Goal: Check status

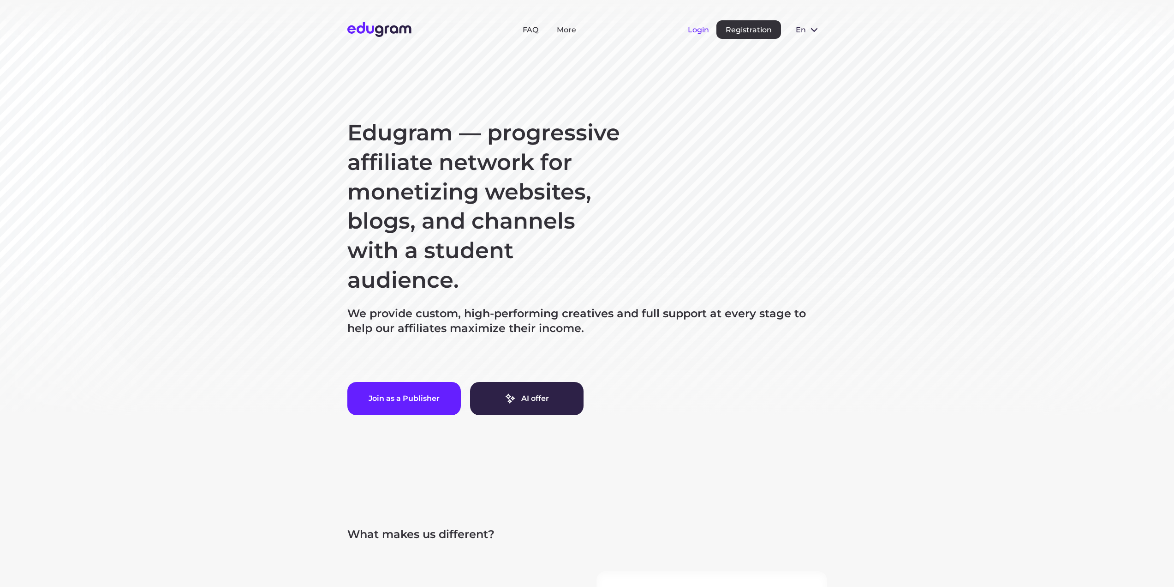
click at [699, 29] on button "Login" at bounding box center [698, 29] width 21 height 9
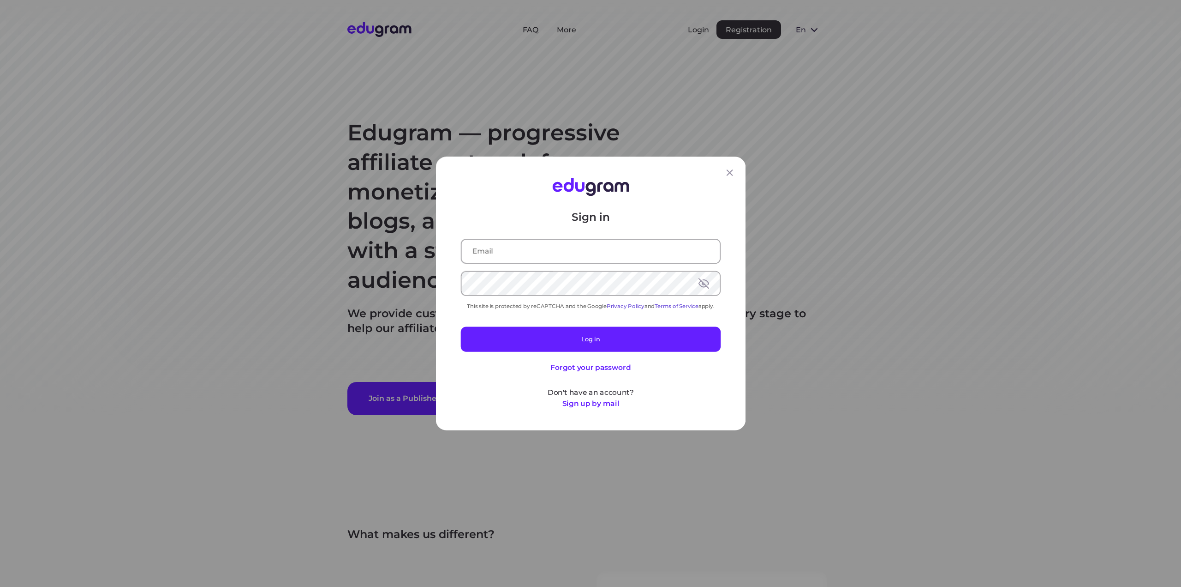
type input "[EMAIL_ADDRESS][DOMAIN_NAME]"
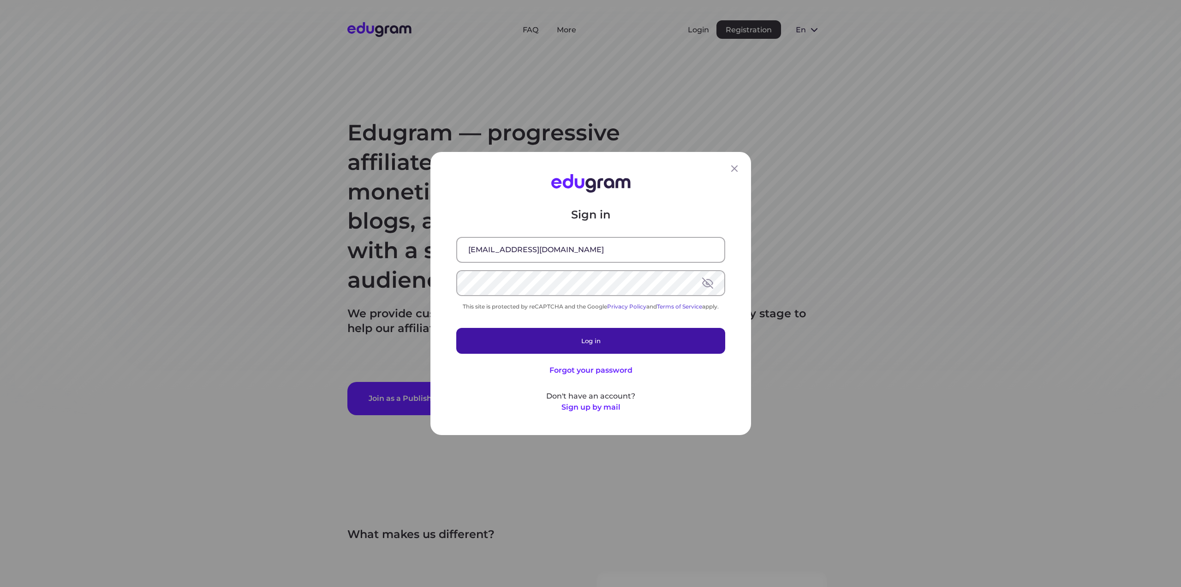
click at [587, 341] on button "Log in" at bounding box center [590, 341] width 269 height 26
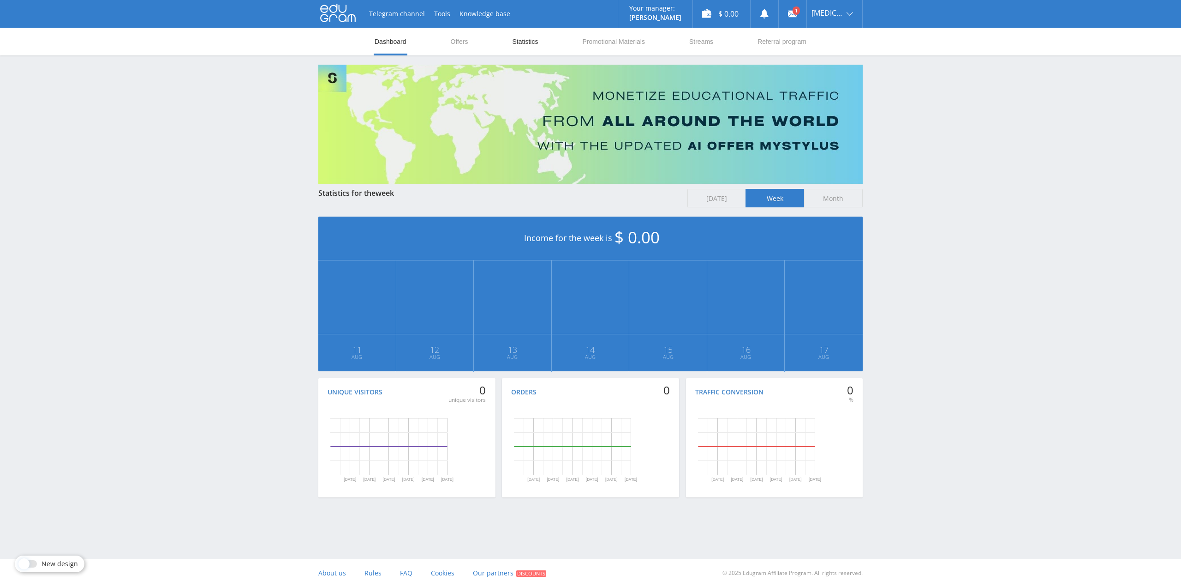
click at [529, 43] on link "Statistics" at bounding box center [525, 42] width 28 height 28
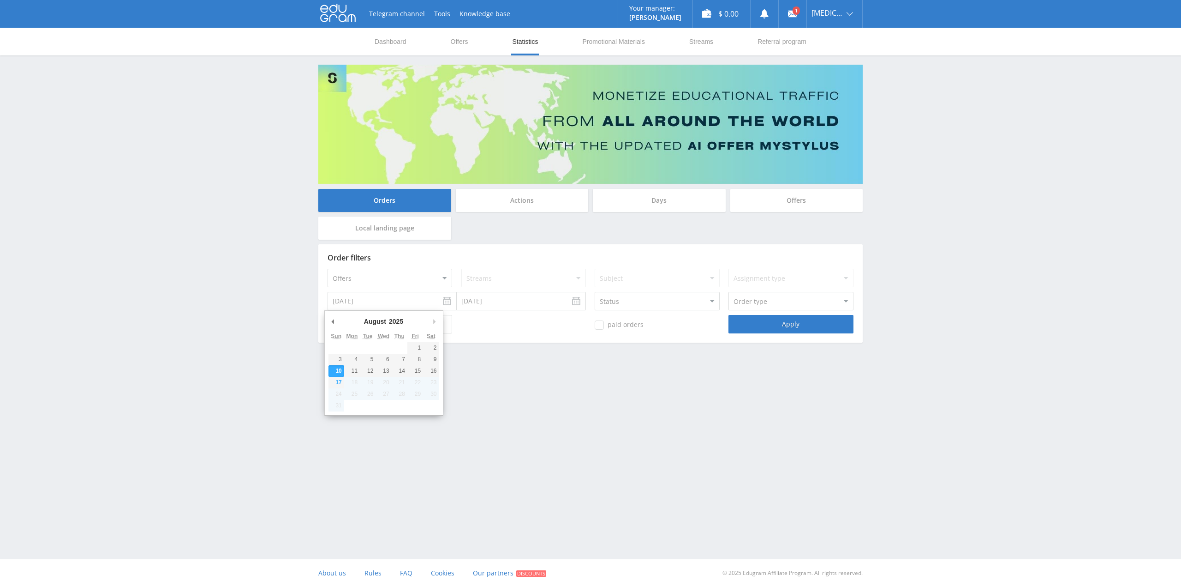
click at [449, 304] on input "08.10.2025" at bounding box center [392, 301] width 129 height 18
type input "01.01.2025"
click at [220, 319] on div "Telegram channel Tools Knowledge base Your manager: Valeria Valeria Online @val…" at bounding box center [590, 196] width 1181 height 393
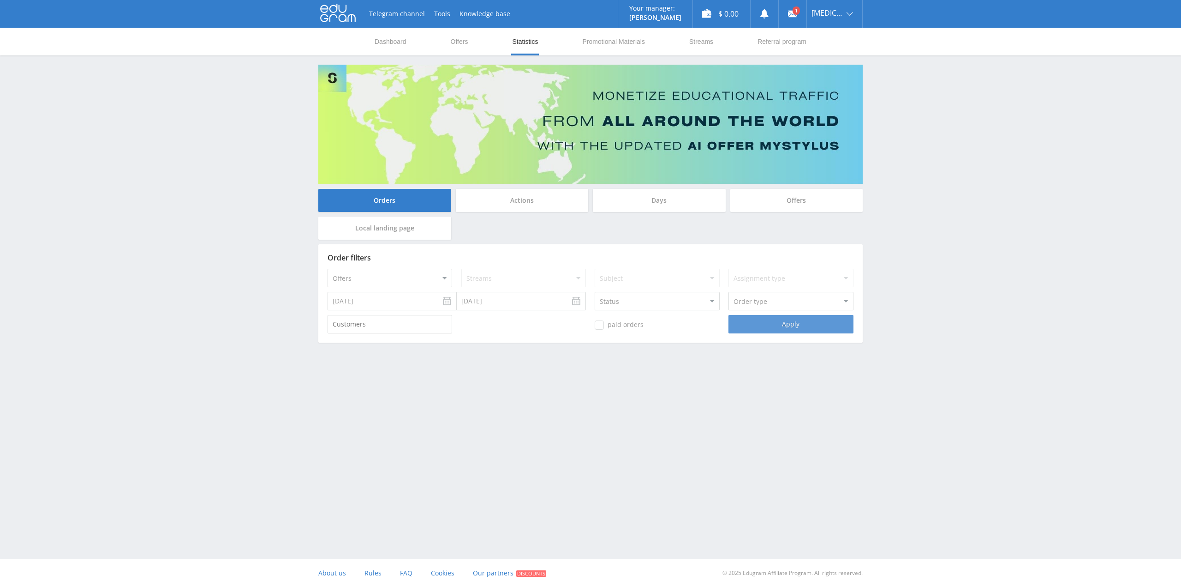
click at [809, 325] on div "Apply" at bounding box center [791, 324] width 125 height 18
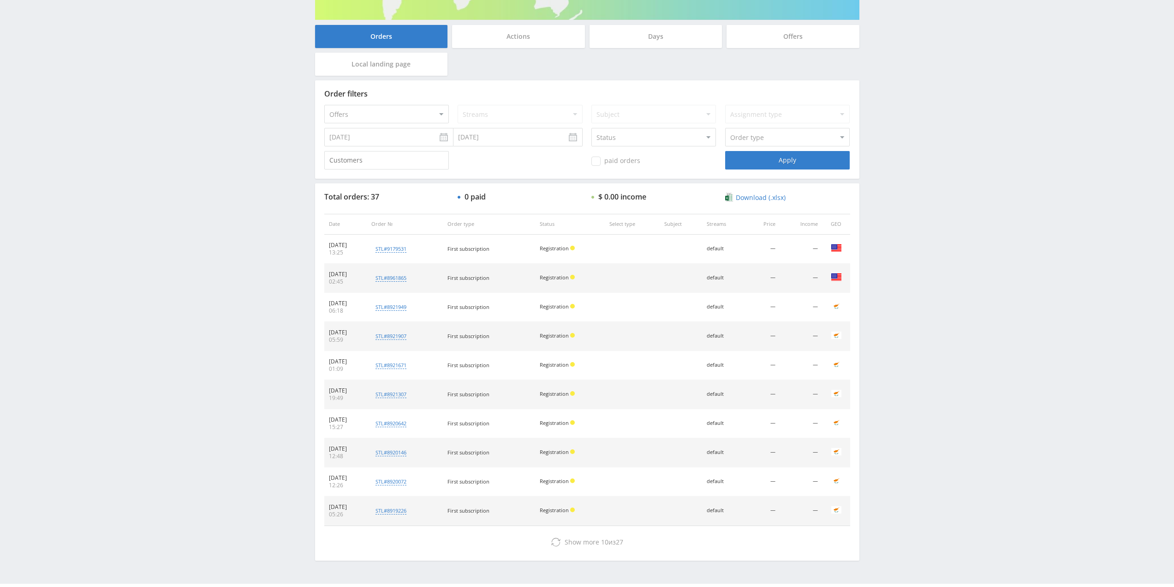
scroll to position [188, 0]
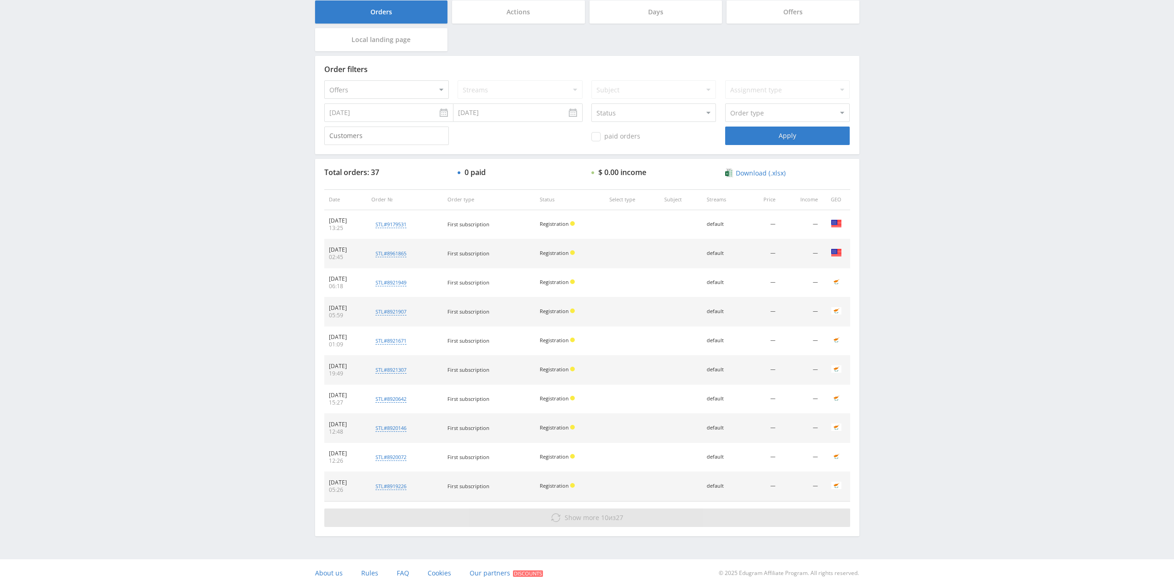
click at [584, 521] on span "Show more" at bounding box center [582, 517] width 35 height 9
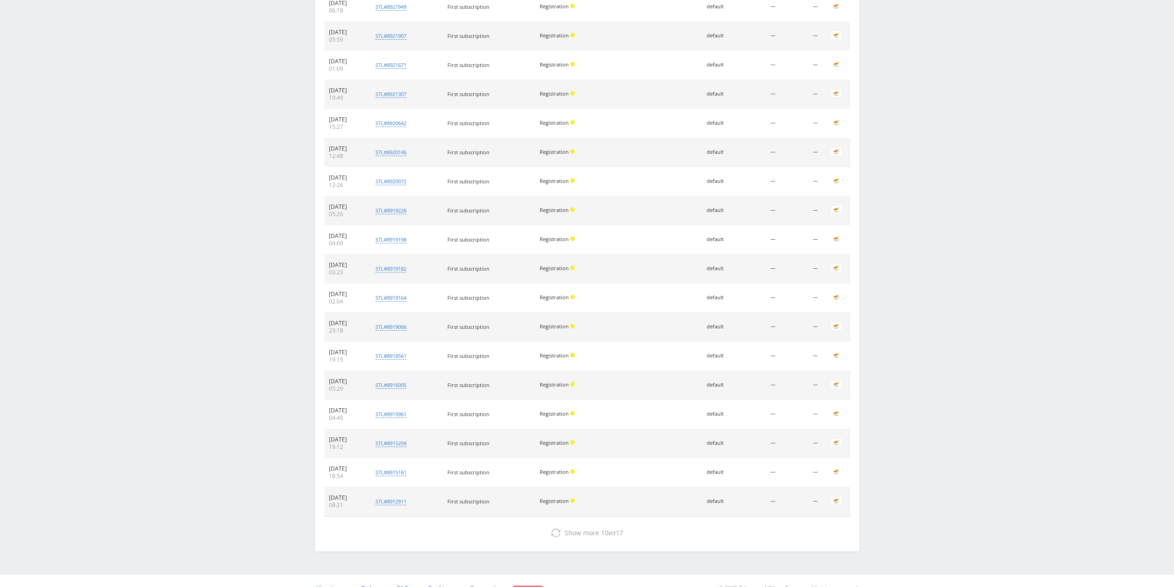
scroll to position [465, 0]
click at [578, 532] on span "Show more" at bounding box center [582, 531] width 35 height 9
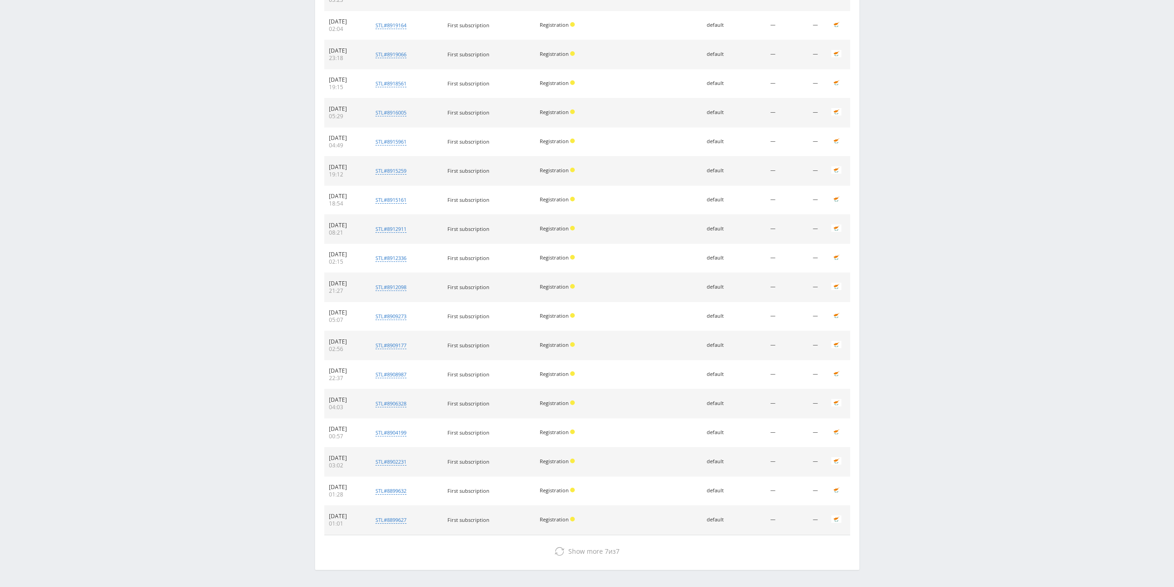
scroll to position [770, 0]
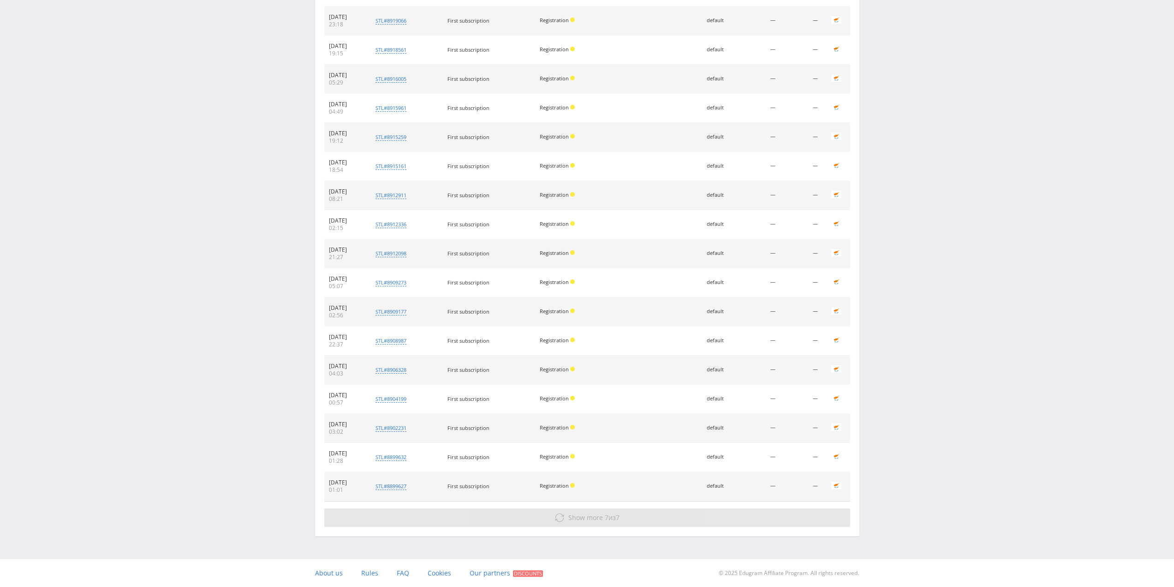
click at [582, 519] on span "Show more" at bounding box center [586, 517] width 35 height 9
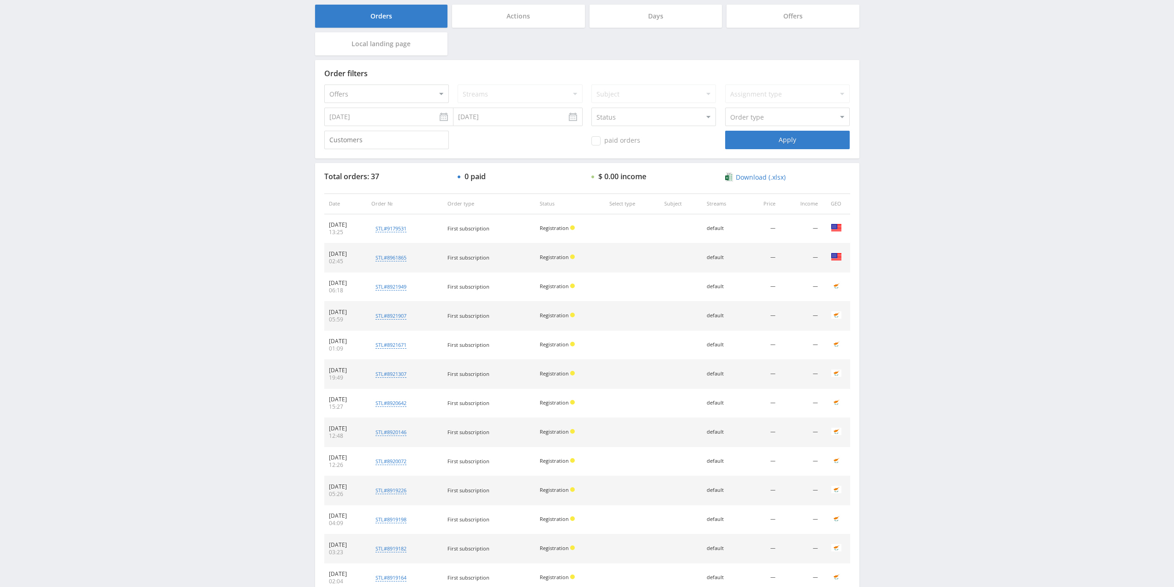
scroll to position [124, 0]
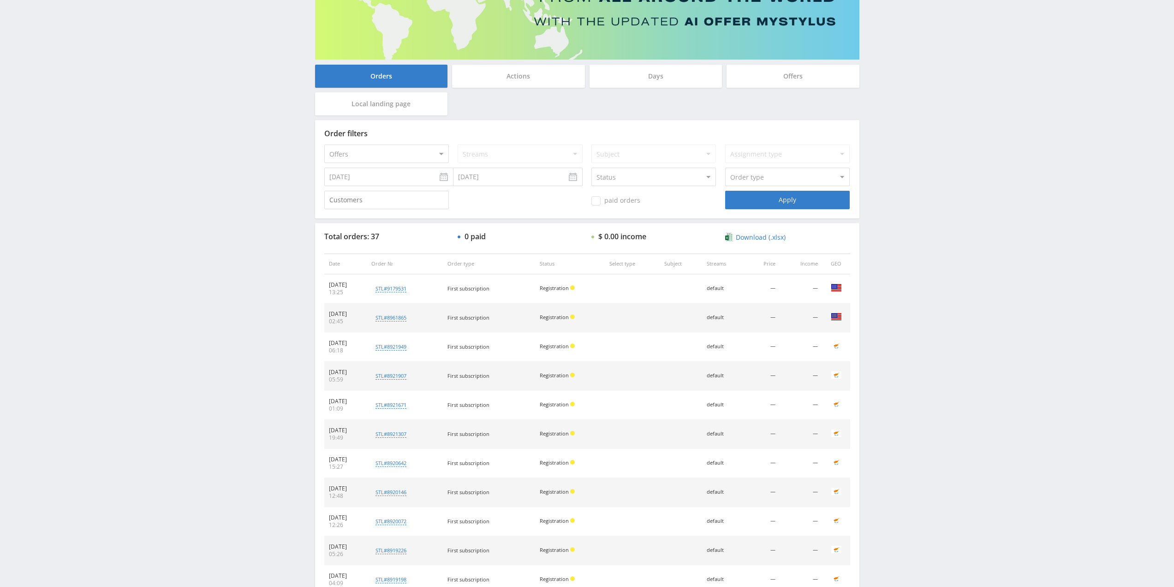
click at [522, 78] on div "Actions" at bounding box center [518, 76] width 133 height 23
click at [0, 0] on input "Actions" at bounding box center [0, 0] width 0 height 0
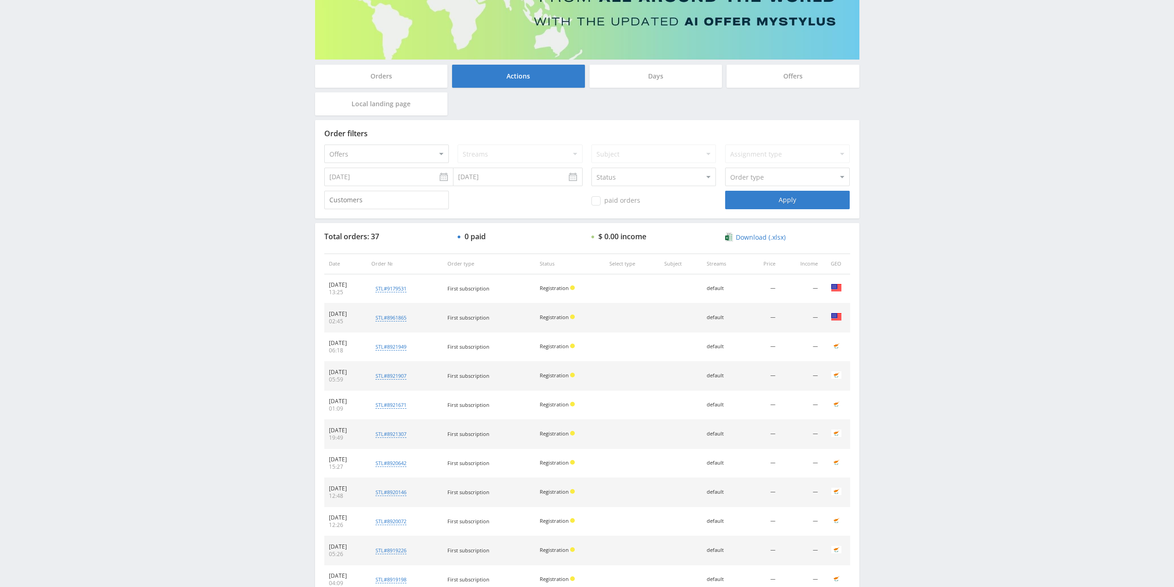
scroll to position [0, 0]
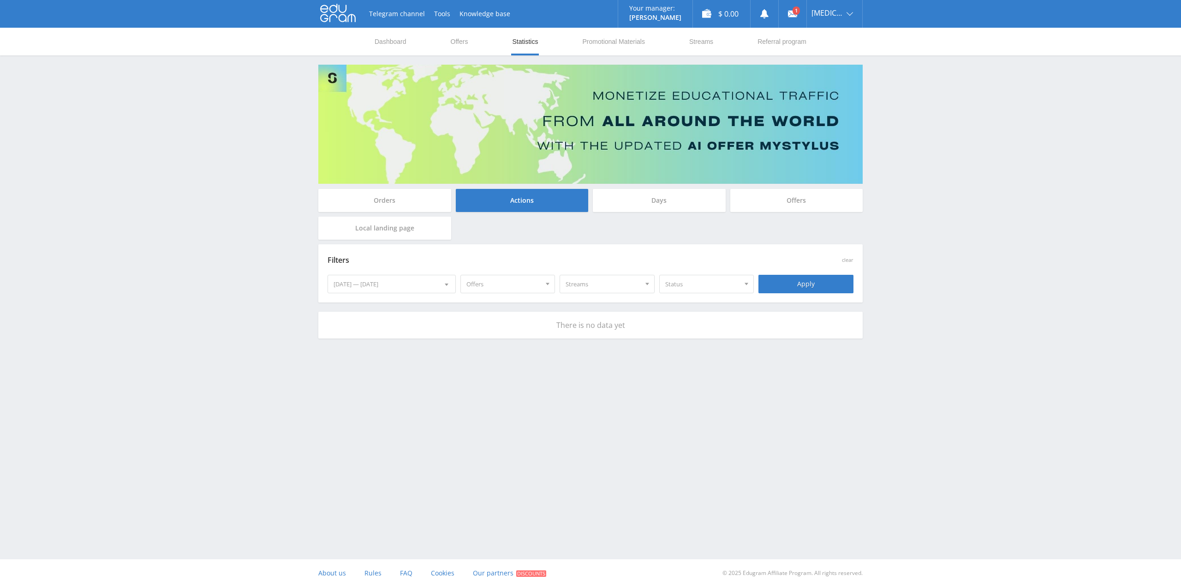
click at [381, 197] on div "Orders" at bounding box center [384, 200] width 133 height 23
click at [0, 0] on input "Orders" at bounding box center [0, 0] width 0 height 0
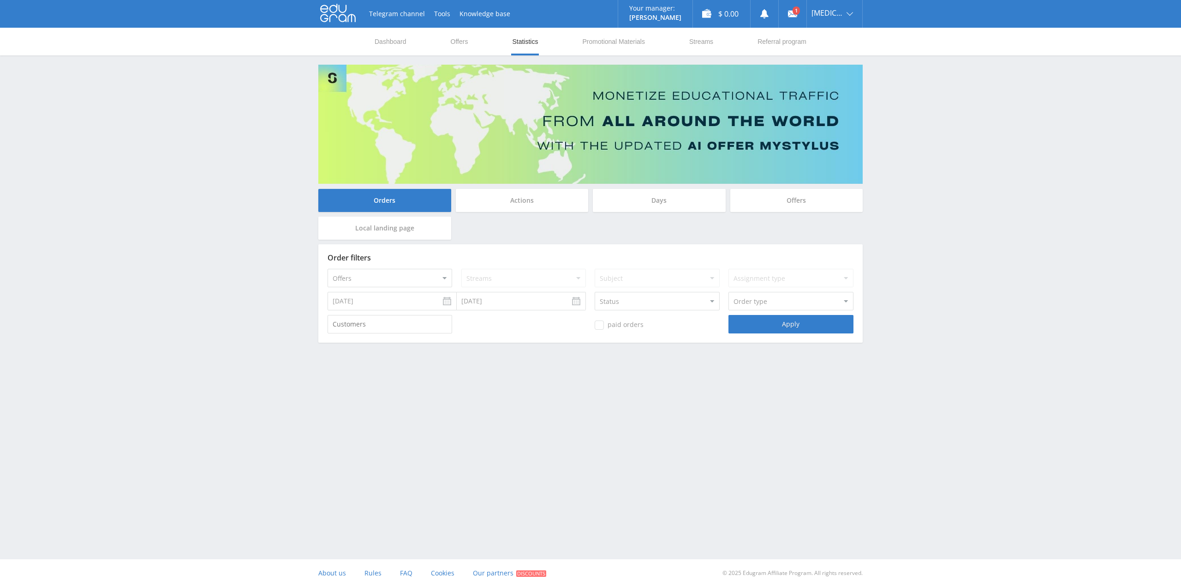
click at [444, 302] on input "08.10.2025" at bounding box center [392, 301] width 129 height 18
click at [543, 203] on div "Actions" at bounding box center [522, 200] width 133 height 23
click at [0, 0] on input "Actions" at bounding box center [0, 0] width 0 height 0
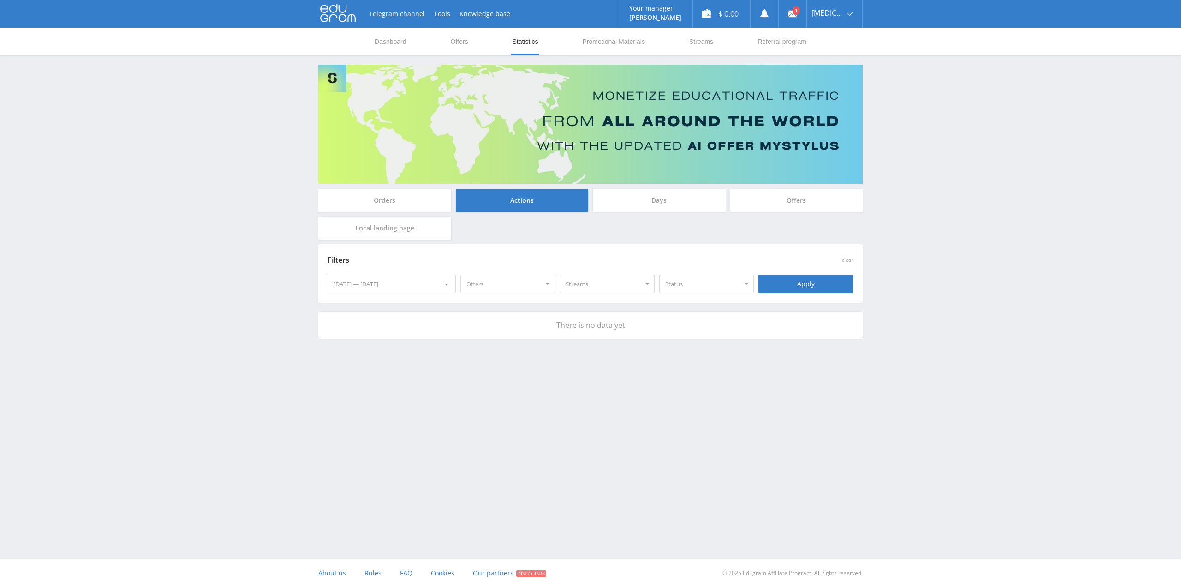
click at [377, 286] on div "08.11.2025 — 08.17.2025" at bounding box center [391, 284] width 127 height 18
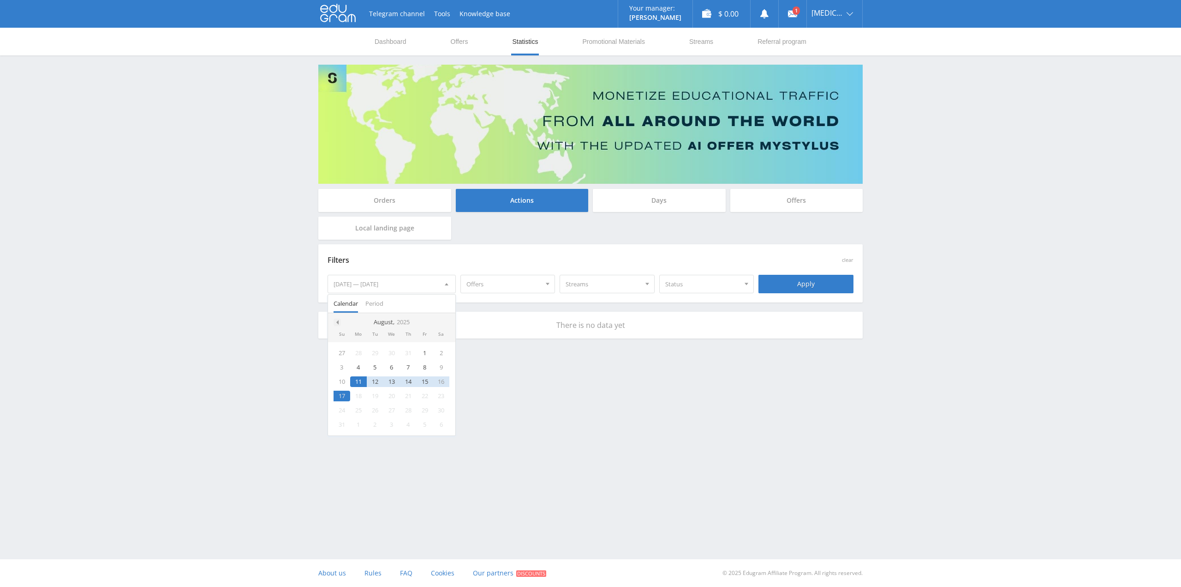
click at [338, 319] on div at bounding box center [337, 321] width 7 height 7
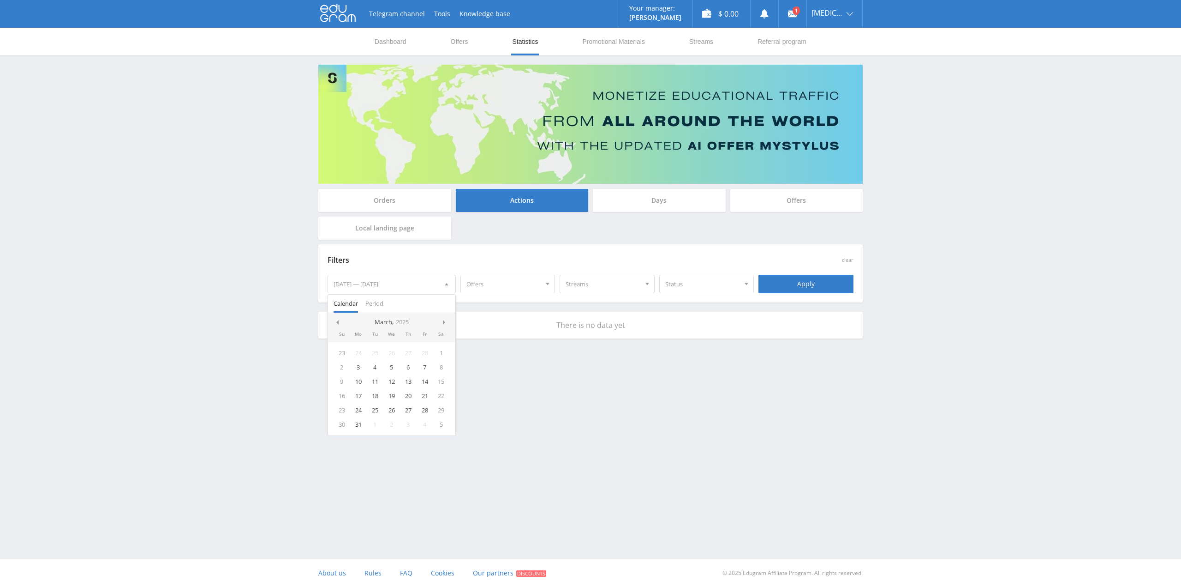
click at [338, 319] on div at bounding box center [337, 321] width 7 height 7
click at [395, 353] on div "1" at bounding box center [391, 352] width 17 height 11
click at [754, 367] on div "Telegram channel Tools Knowledge base Your manager: Valeria Valeria Online @val…" at bounding box center [590, 194] width 1181 height 389
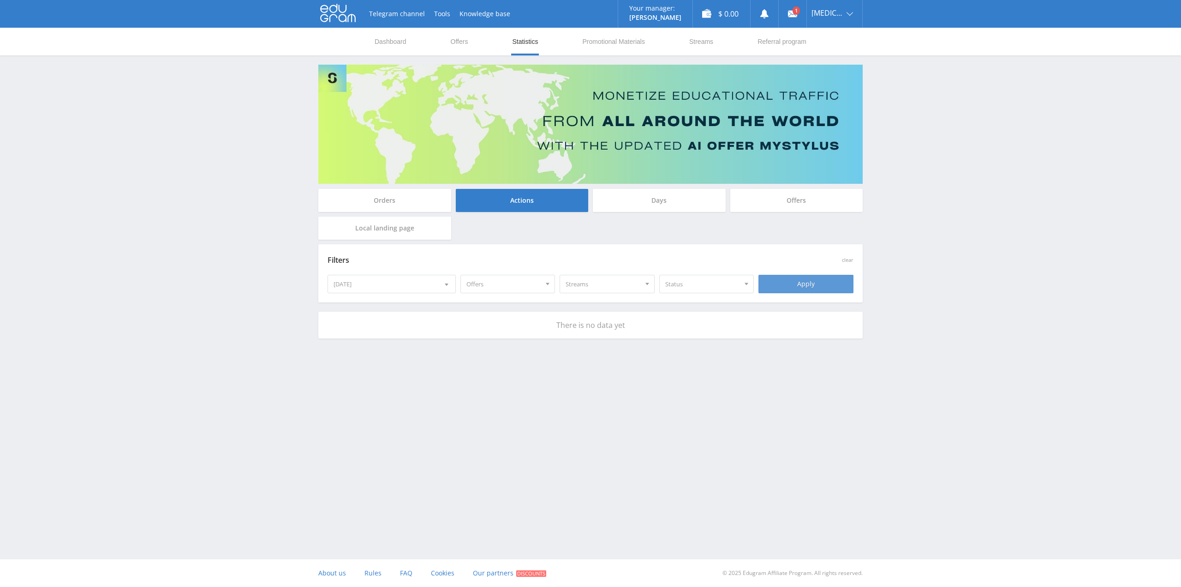
click at [814, 289] on div "Apply" at bounding box center [806, 284] width 95 height 18
click at [814, 207] on div "Offers" at bounding box center [796, 200] width 133 height 23
click at [0, 0] on input "Offers" at bounding box center [0, 0] width 0 height 0
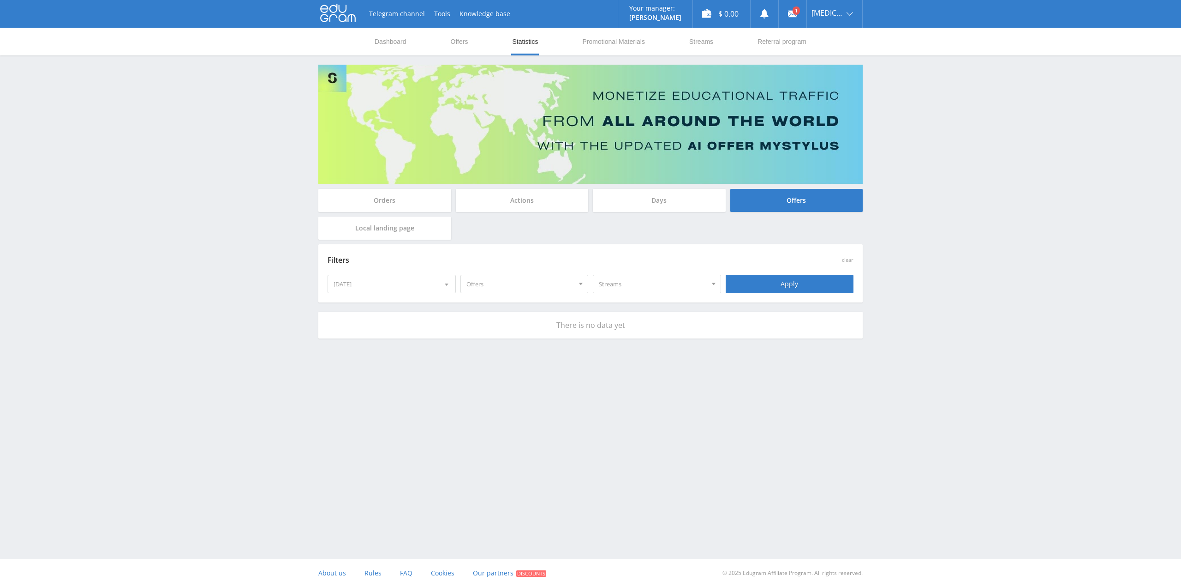
click at [369, 197] on div "Orders" at bounding box center [384, 200] width 133 height 23
click at [0, 0] on input "Orders" at bounding box center [0, 0] width 0 height 0
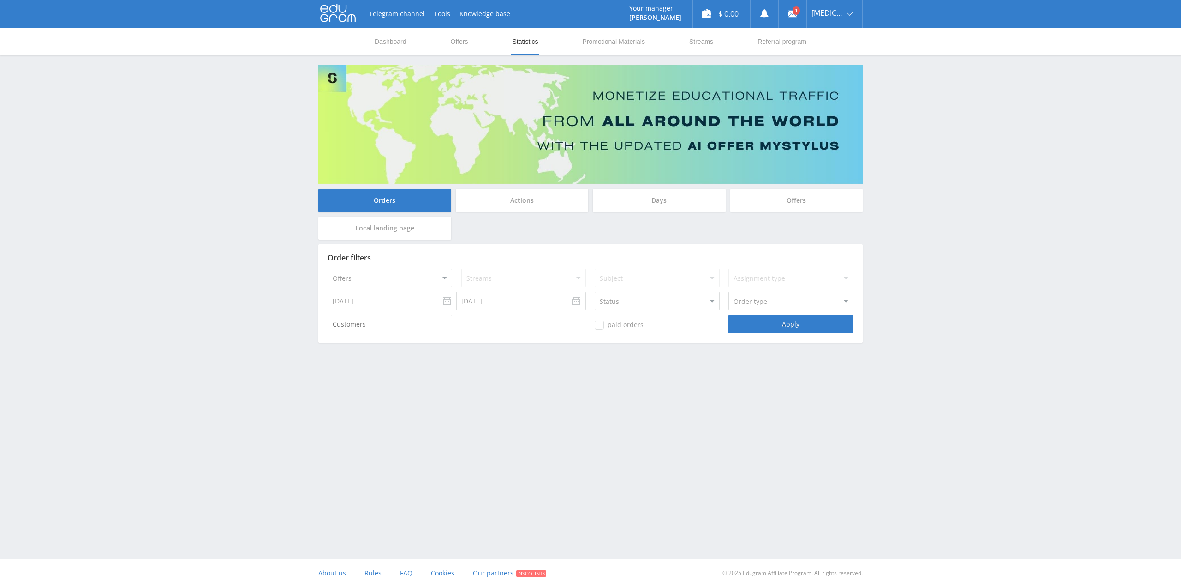
click at [443, 275] on select "Offers MyStylus MyStylus - Revshare Studybay Studybay Brazil Study AI (RevShare)" at bounding box center [390, 278] width 125 height 18
click at [409, 299] on input "08.10.2025" at bounding box center [392, 301] width 129 height 18
type input "01.01.2025"
click at [203, 320] on div "Telegram channel Tools Knowledge base Your manager: Valeria Valeria Online @val…" at bounding box center [590, 196] width 1181 height 393
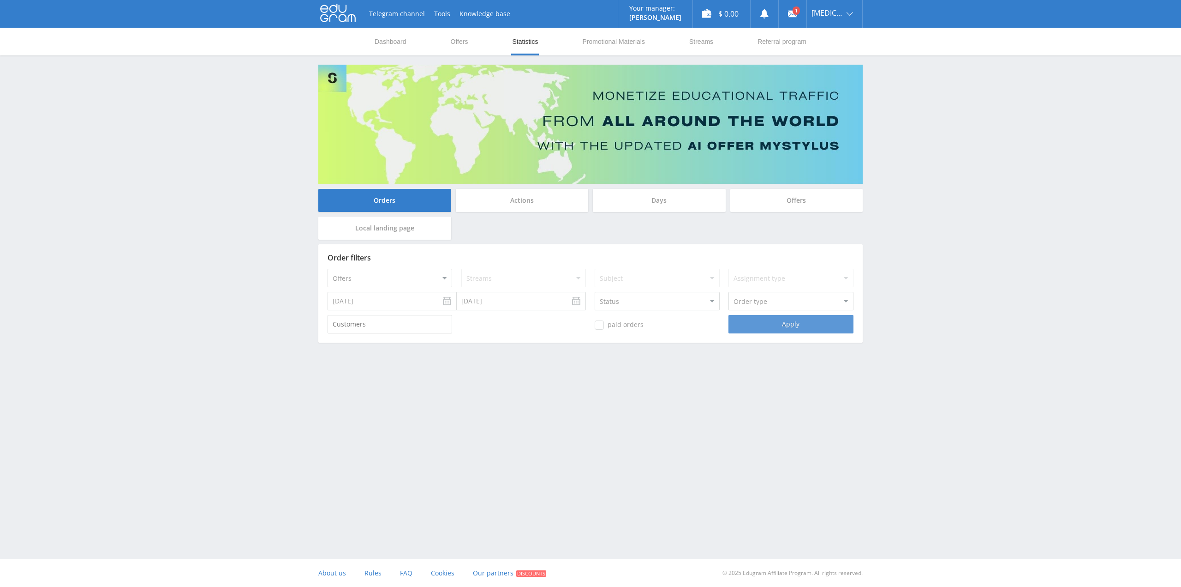
click at [814, 323] on div "Apply" at bounding box center [791, 324] width 125 height 18
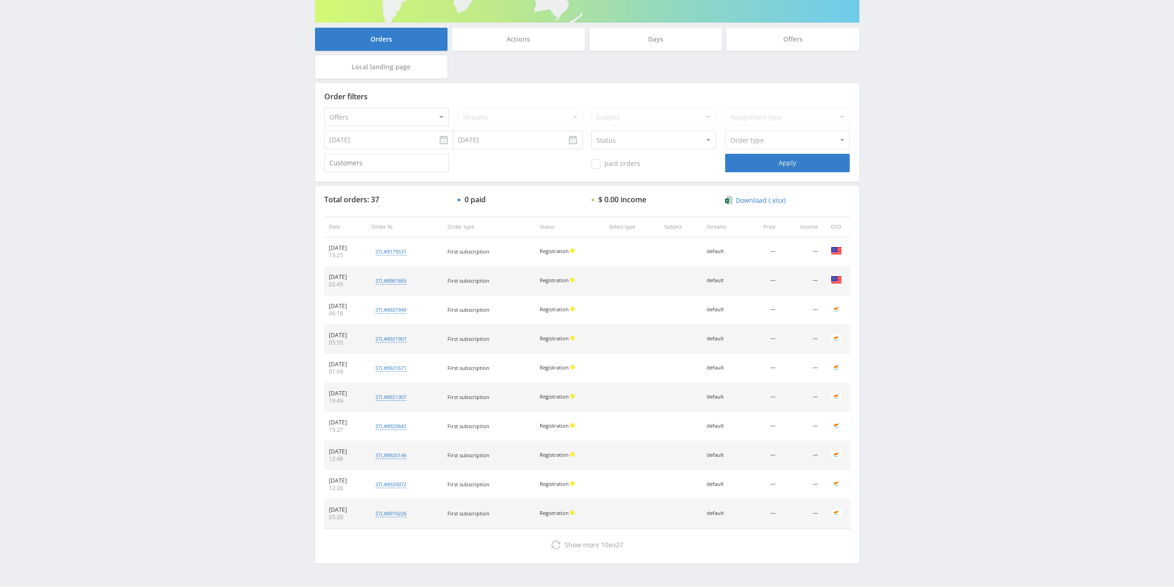
scroll to position [188, 0]
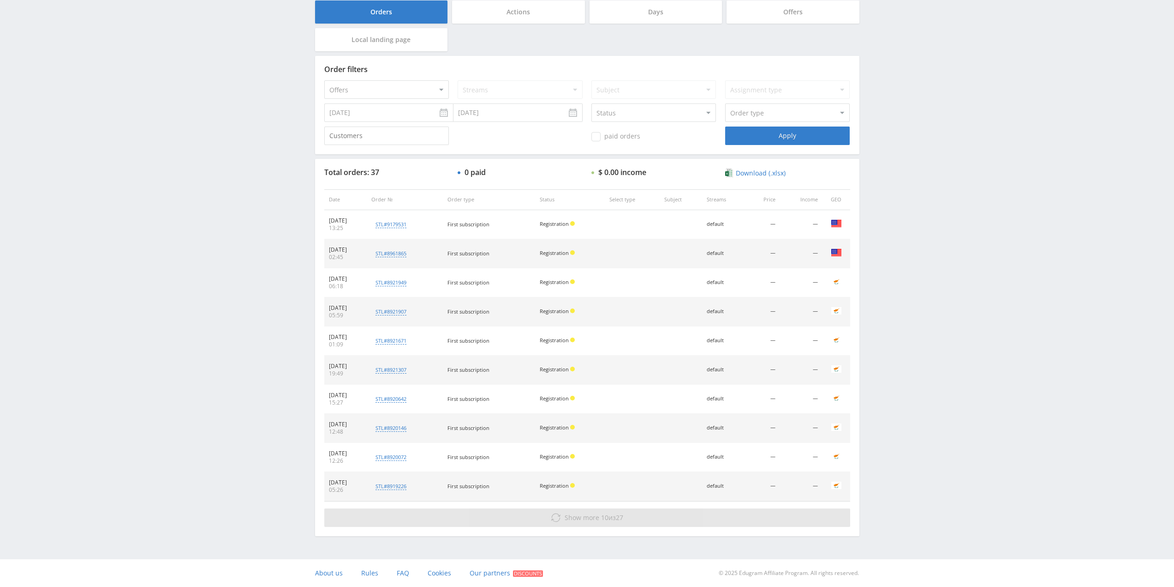
click at [618, 524] on button "Show more 10 из 27" at bounding box center [587, 517] width 526 height 18
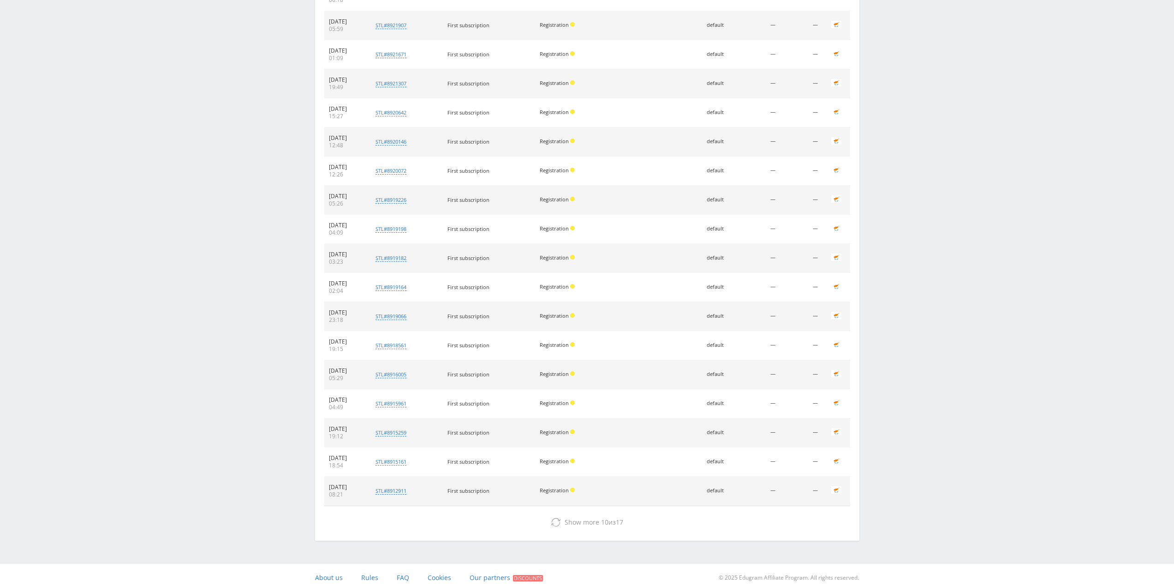
scroll to position [479, 0]
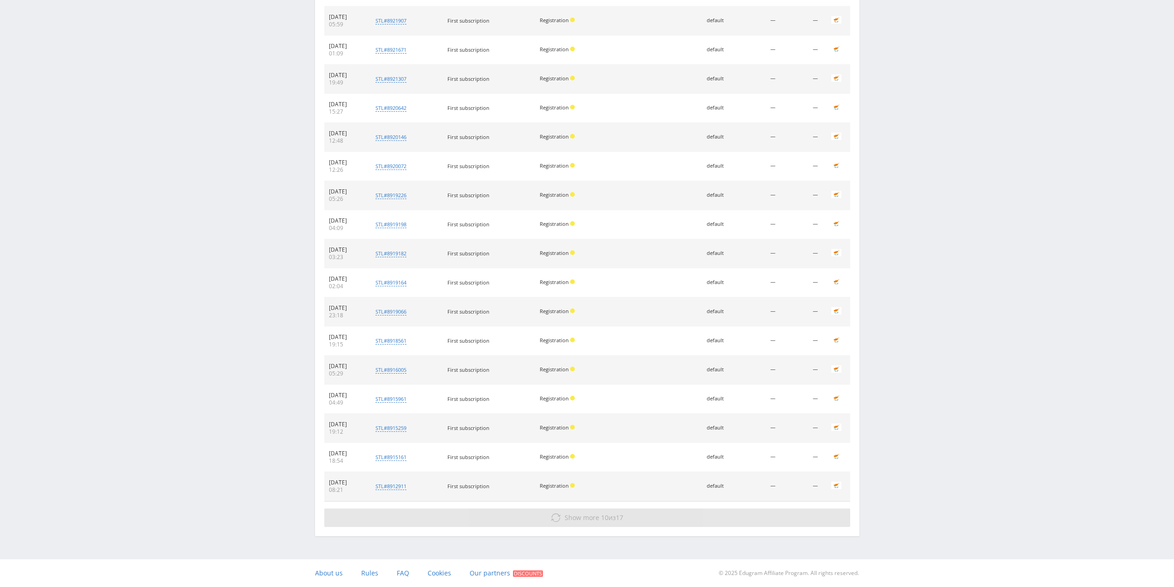
click at [603, 515] on span "10" at bounding box center [604, 517] width 7 height 9
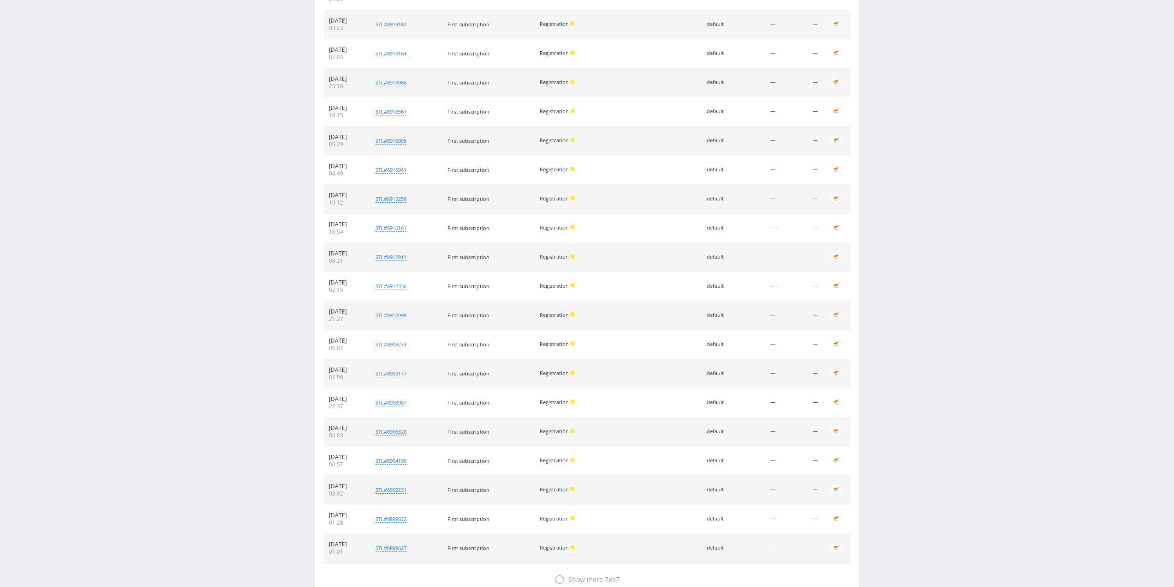
scroll to position [770, 0]
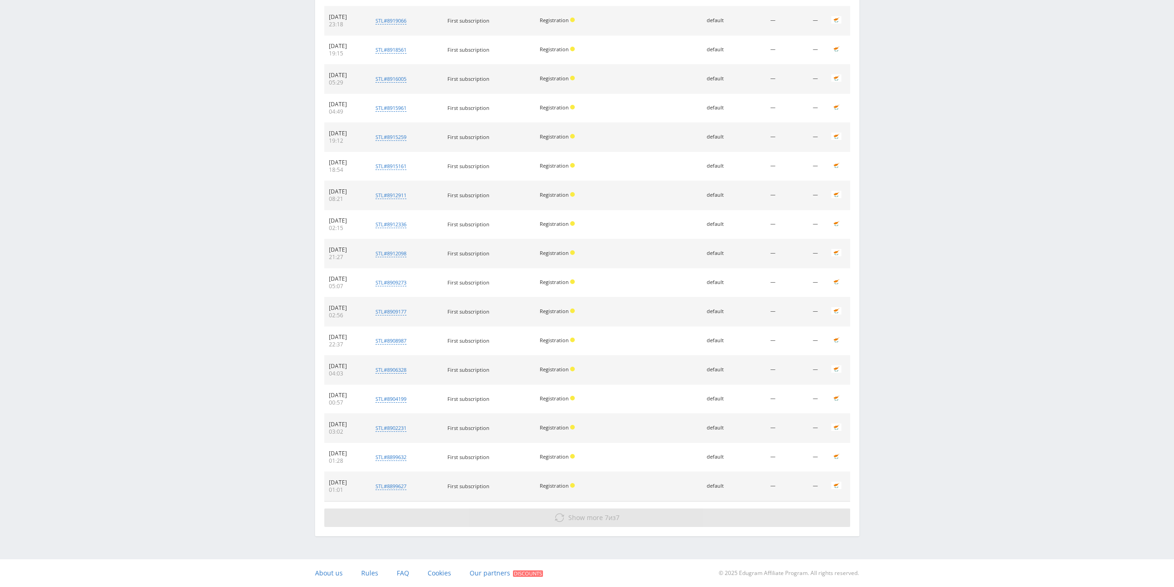
click at [618, 522] on button "Show more 7 из 7" at bounding box center [587, 517] width 526 height 18
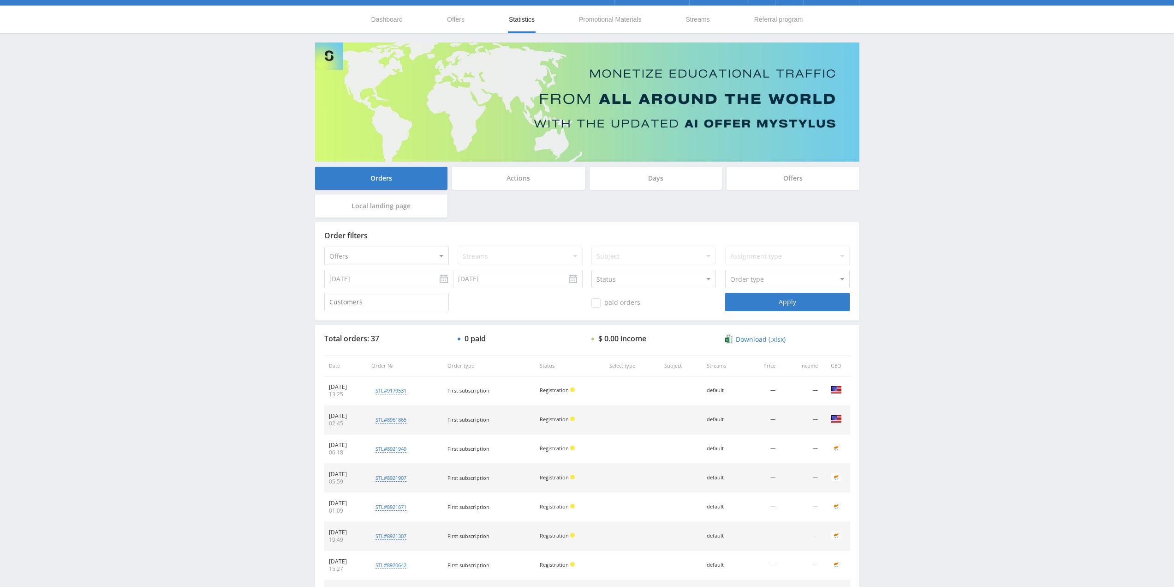
scroll to position [0, 0]
